Goal: Task Accomplishment & Management: Manage account settings

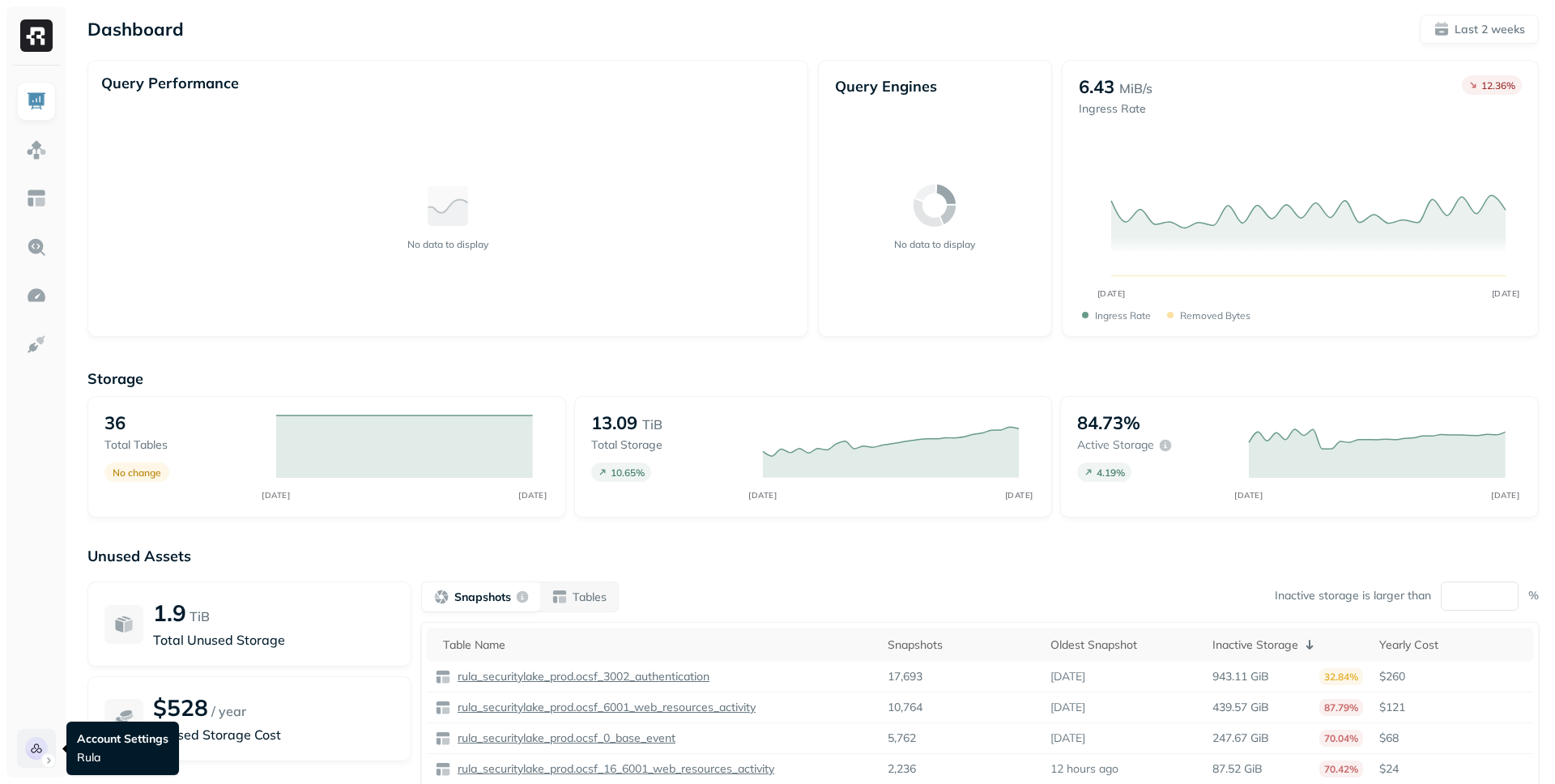
click at [28, 748] on html "Dashboard Last 2 weeks Query Performance No data to display Query Engines No da…" at bounding box center [778, 450] width 1555 height 901
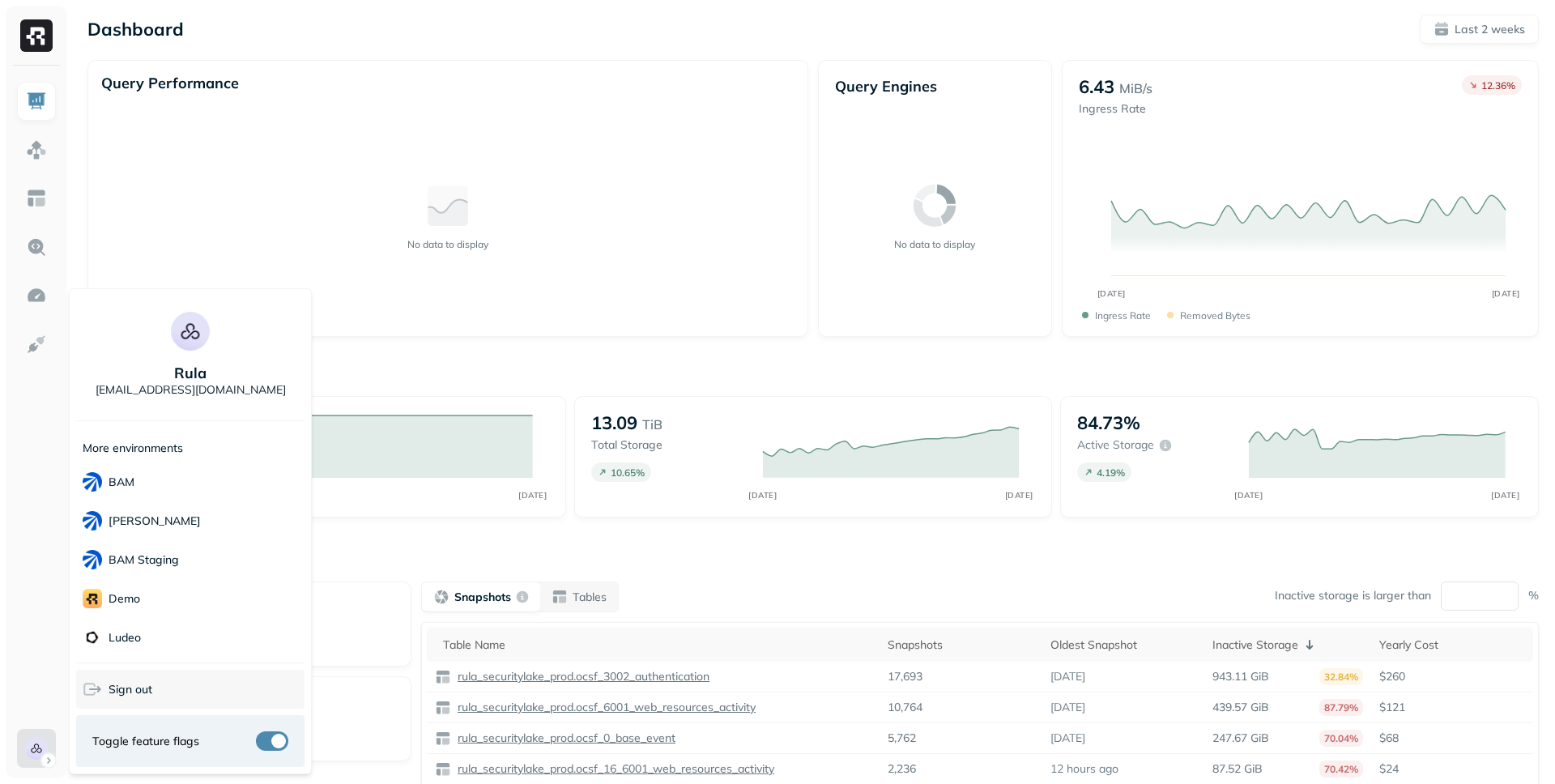
click at [98, 692] on icon at bounding box center [92, 689] width 19 height 19
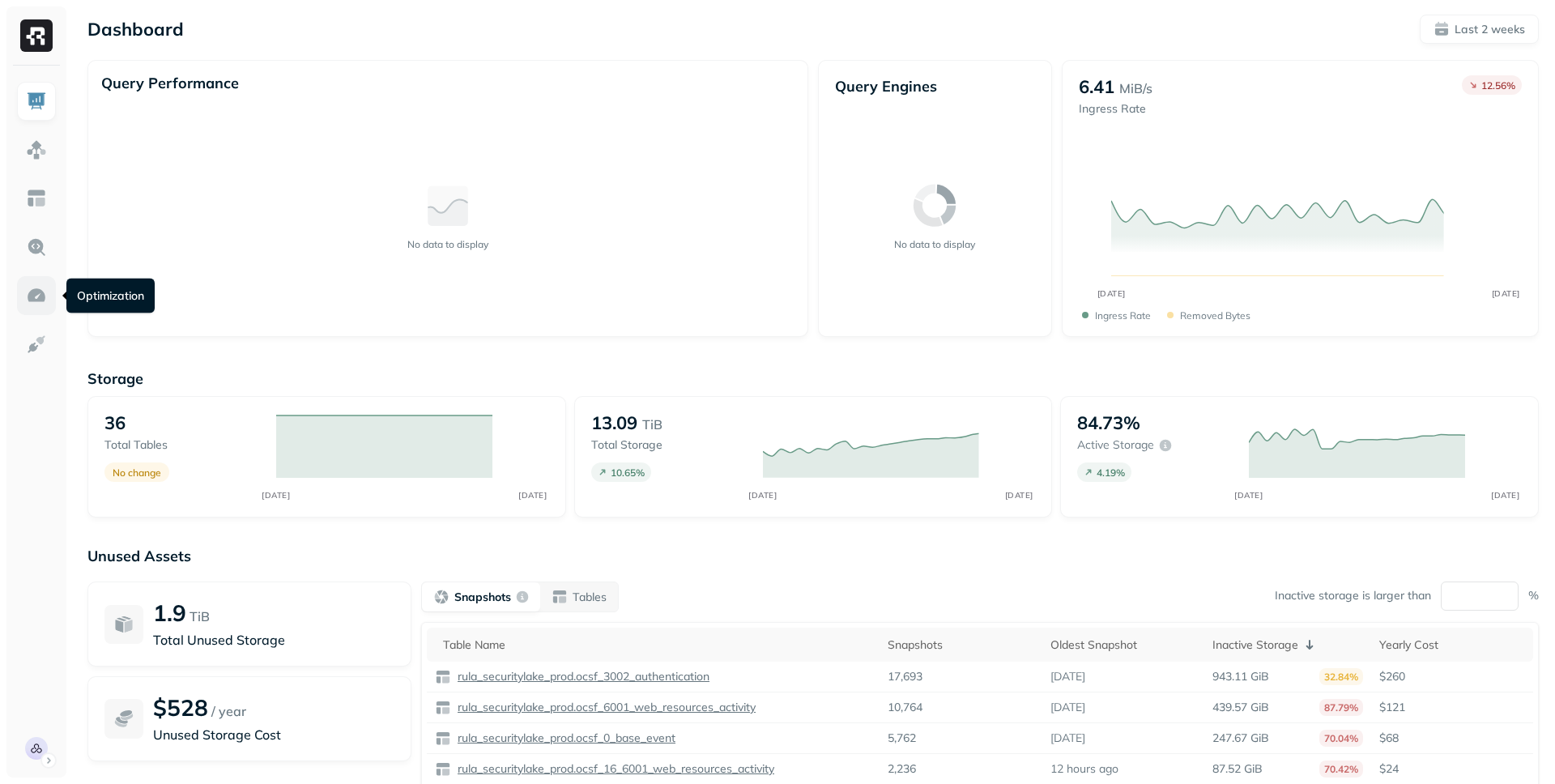
click at [34, 292] on img at bounding box center [36, 296] width 21 height 21
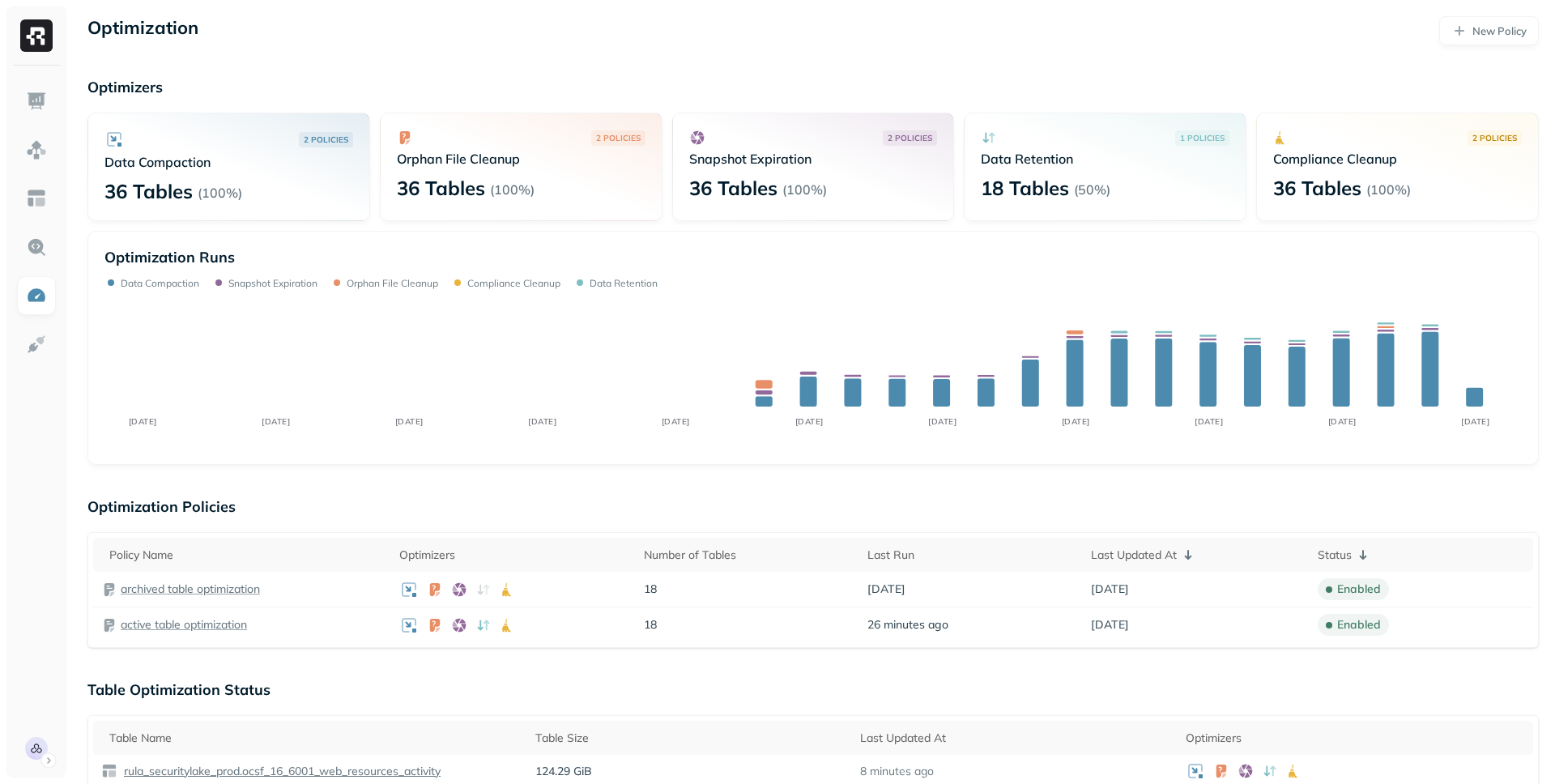
click at [794, 134] on div "2 POLICIES" at bounding box center [813, 137] width 249 height 16
click at [779, 177] on div "36 Tables ( 100% )" at bounding box center [813, 187] width 249 height 26
click at [778, 177] on div "36 Tables ( 100% )" at bounding box center [813, 187] width 249 height 26
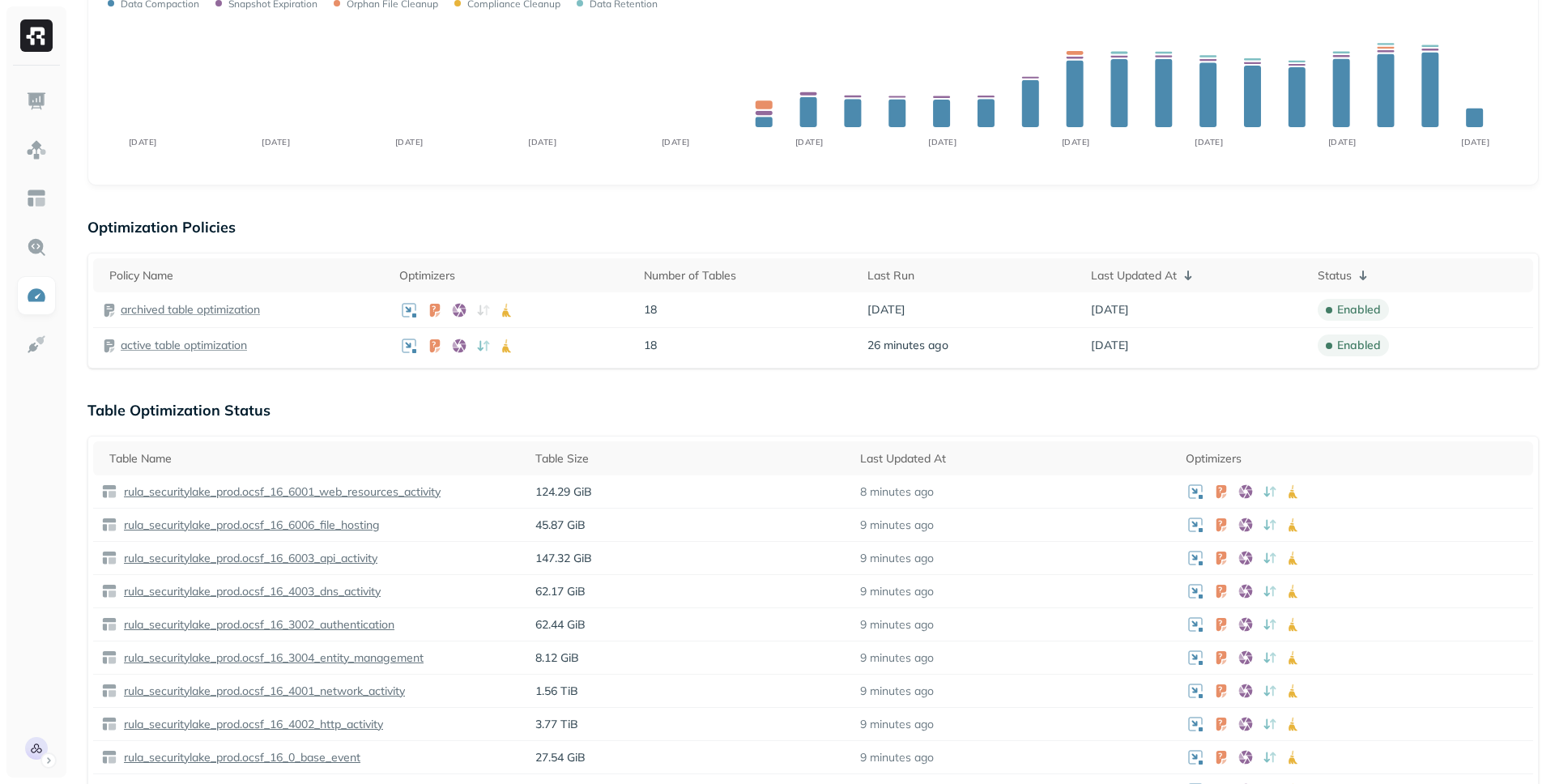
scroll to position [319, 0]
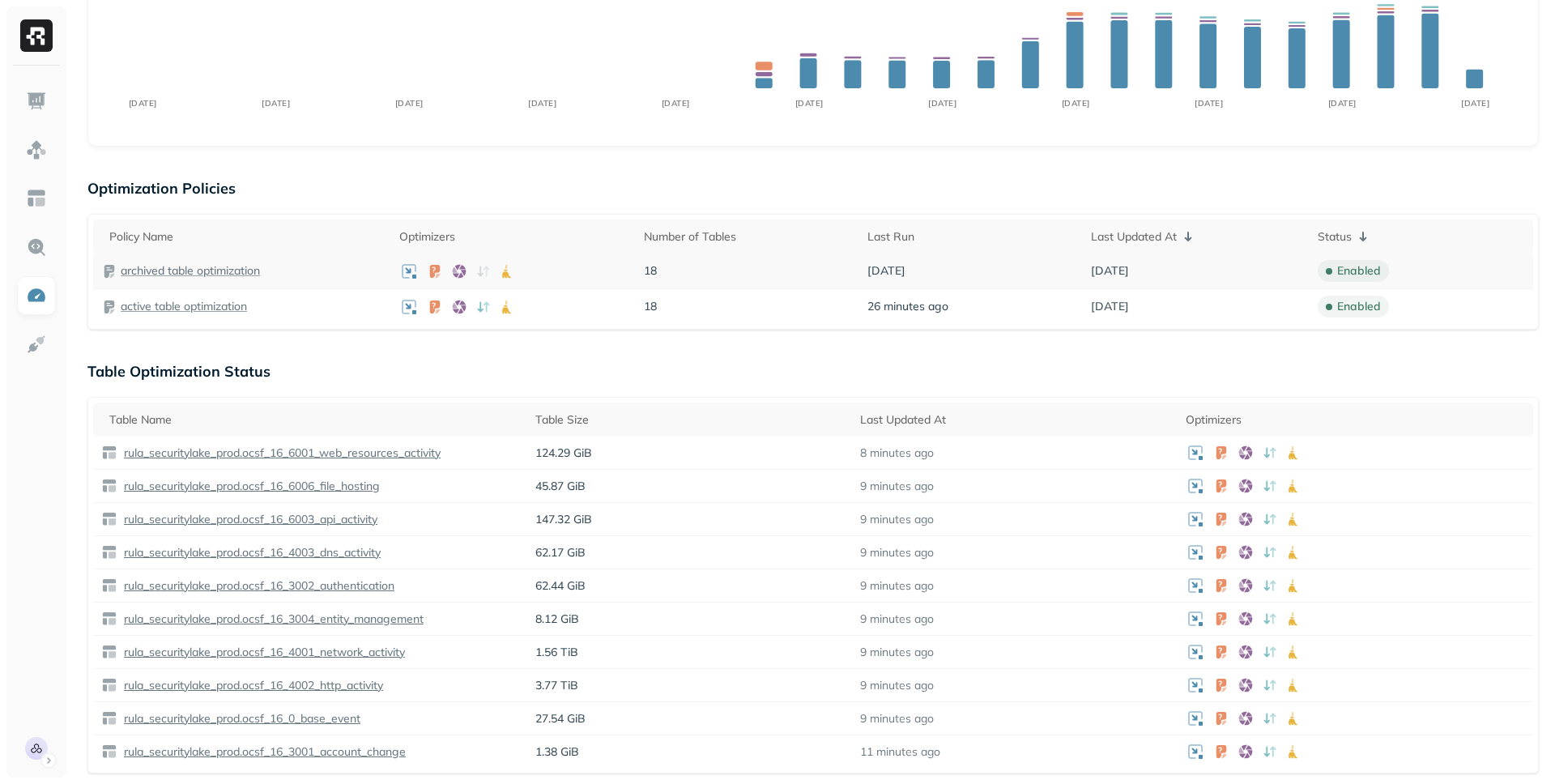
click at [228, 275] on p "archived table optimization" at bounding box center [190, 271] width 139 height 15
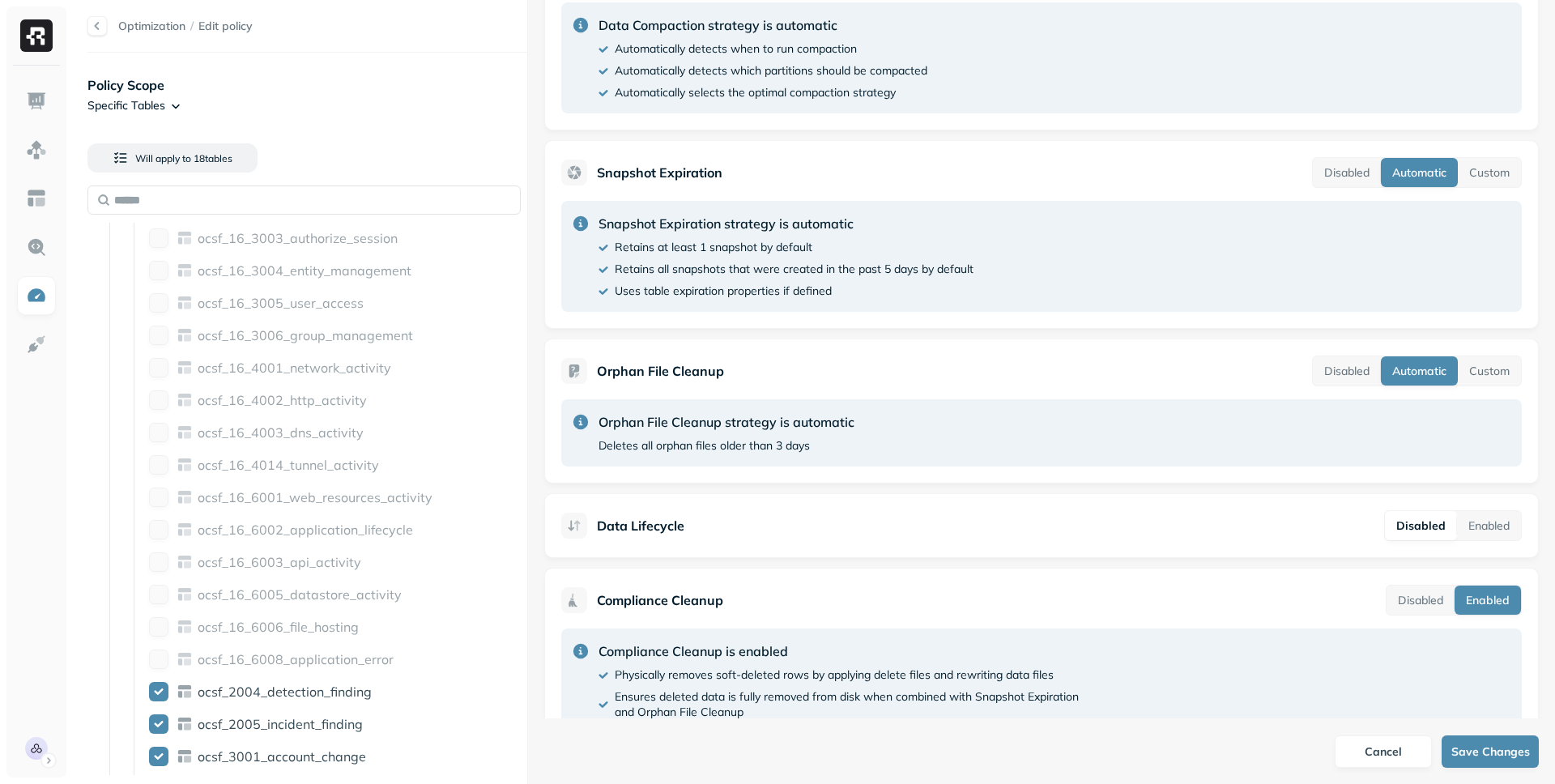
scroll to position [475, 0]
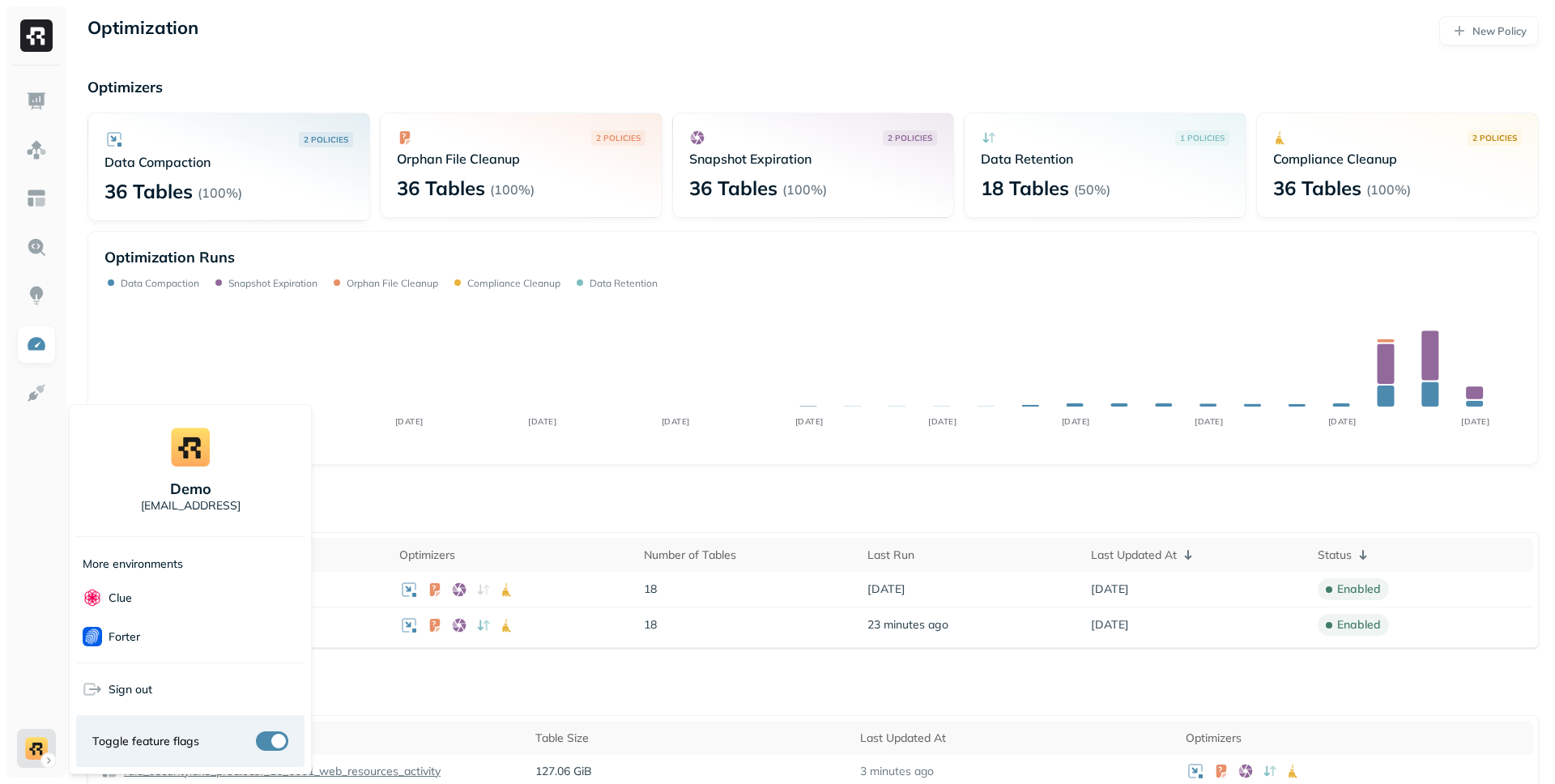
scroll to position [28, 0]
